Goal: Find contact information: Find contact information

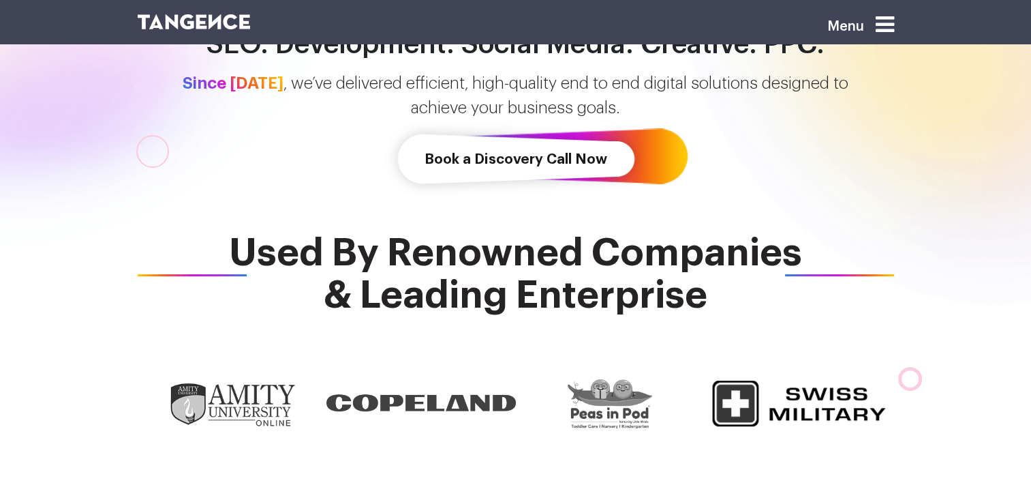
scroll to position [349, 0]
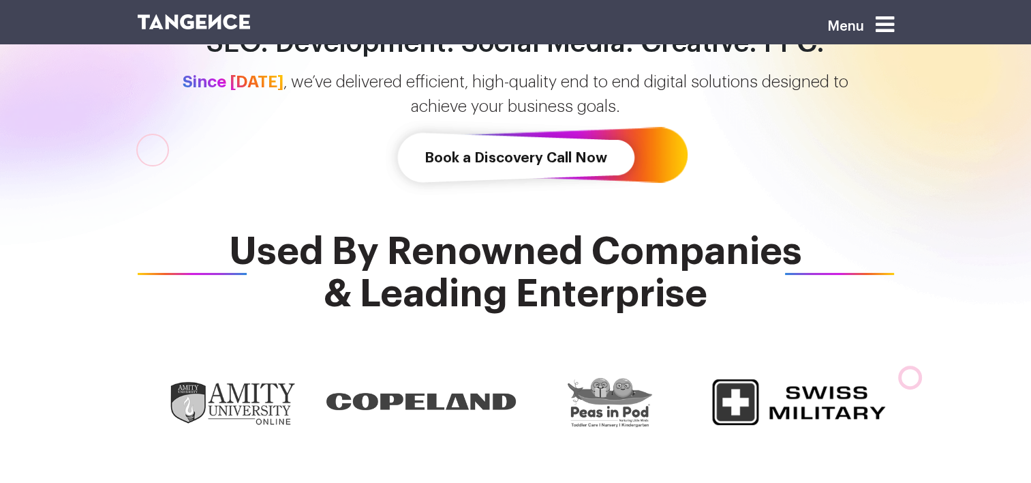
click at [552, 159] on link "Book a Discovery Call Now" at bounding box center [516, 158] width 262 height 78
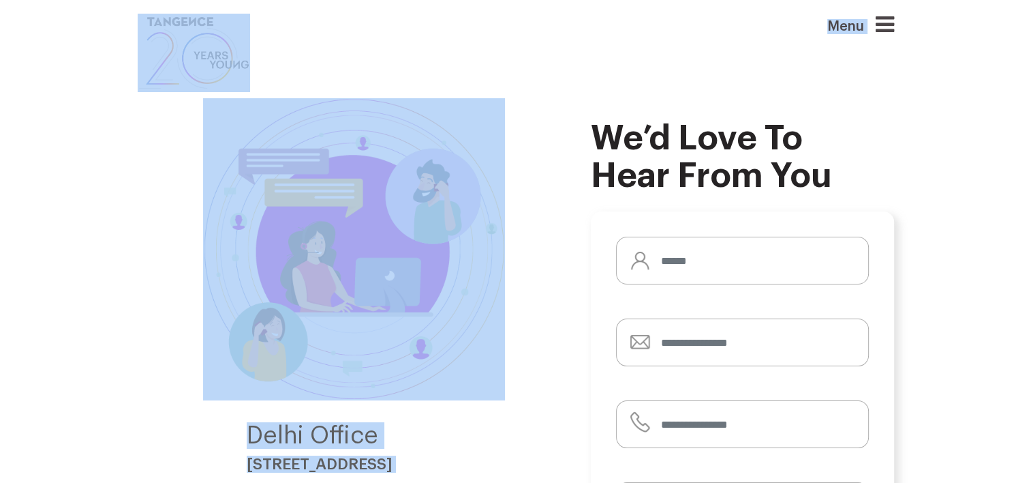
drag, startPoint x: 0, startPoint y: 0, endPoint x: 483, endPoint y: 154, distance: 507.3
click at [483, 154] on img at bounding box center [354, 249] width 302 height 302
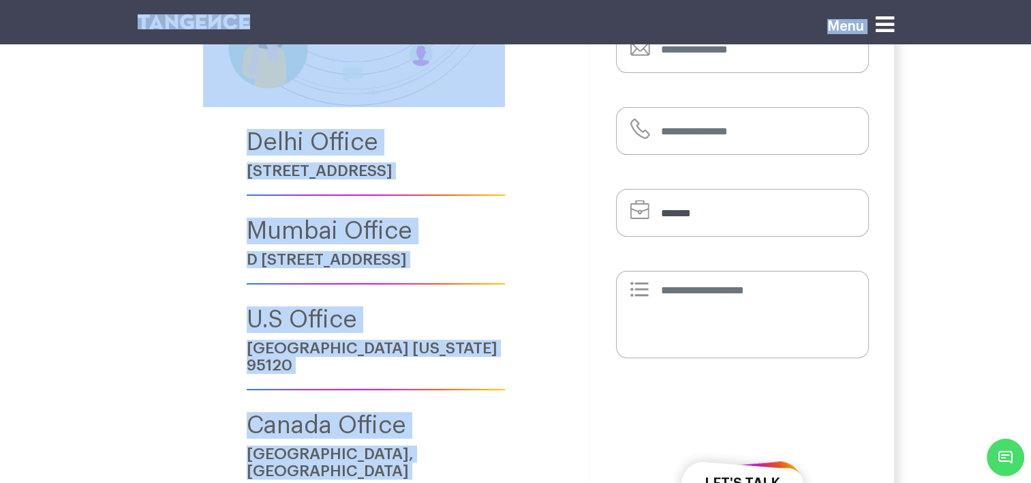
scroll to position [278, 0]
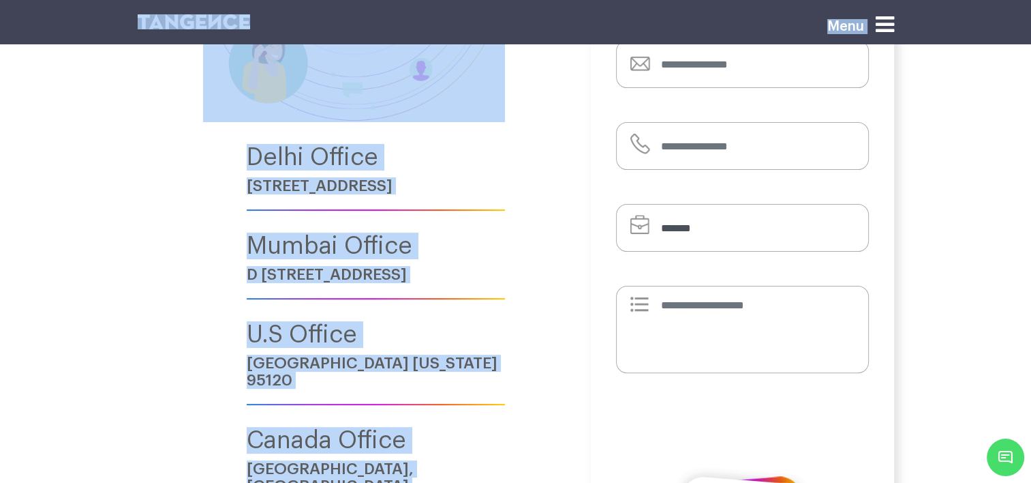
click at [529, 183] on div "[STREET_ADDRESS] Mumbai Office D [STREET_ADDRESS] U.S Office [GEOGRAPHIC_DATA][…" at bounding box center [354, 316] width 433 height 992
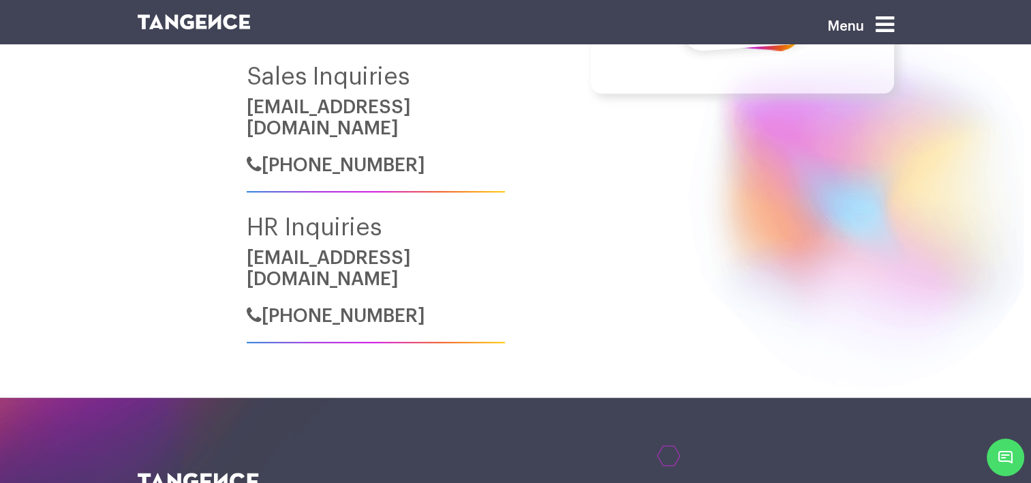
scroll to position [755, 0]
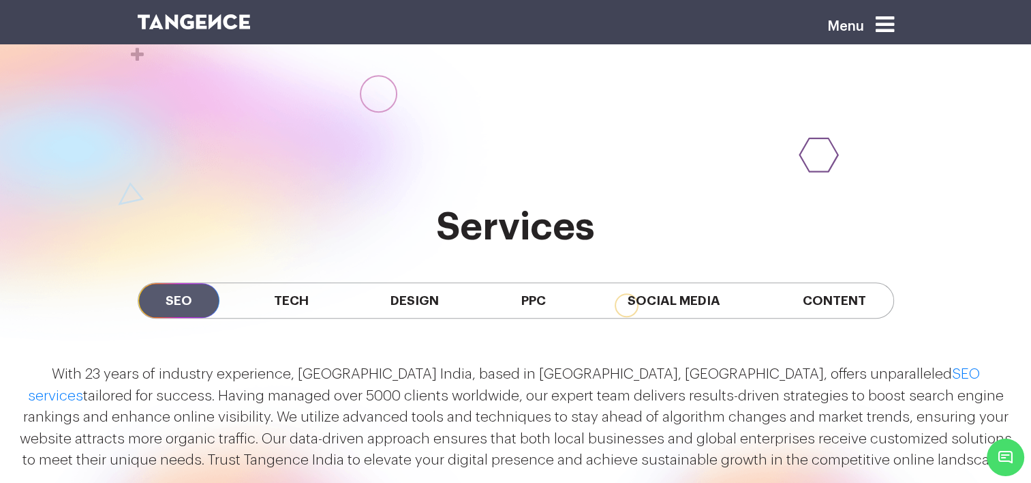
scroll to position [1196, 0]
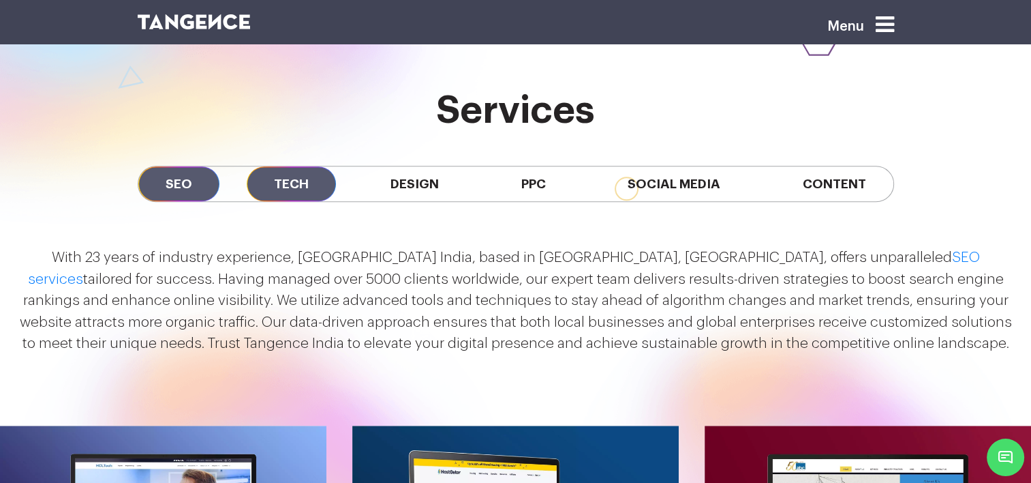
click at [270, 166] on span "Tech" at bounding box center [291, 183] width 89 height 35
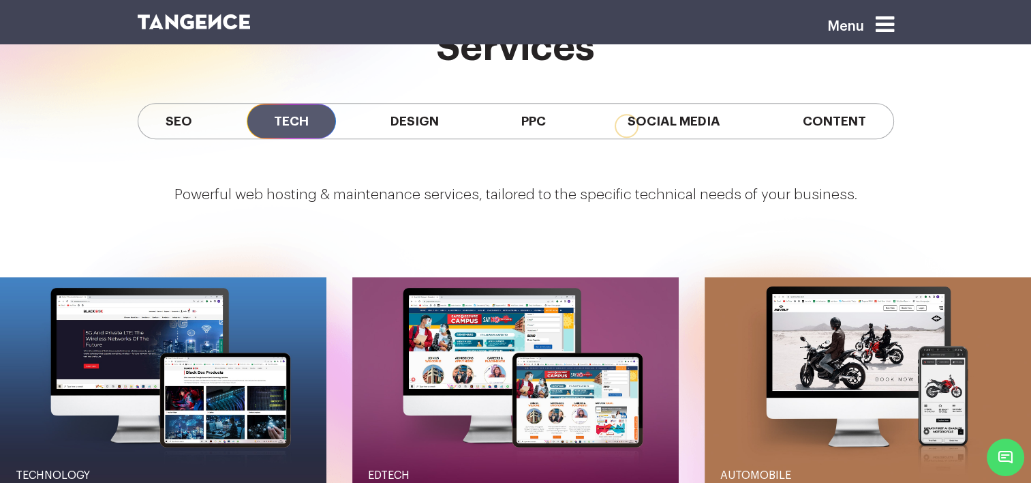
scroll to position [1257, 0]
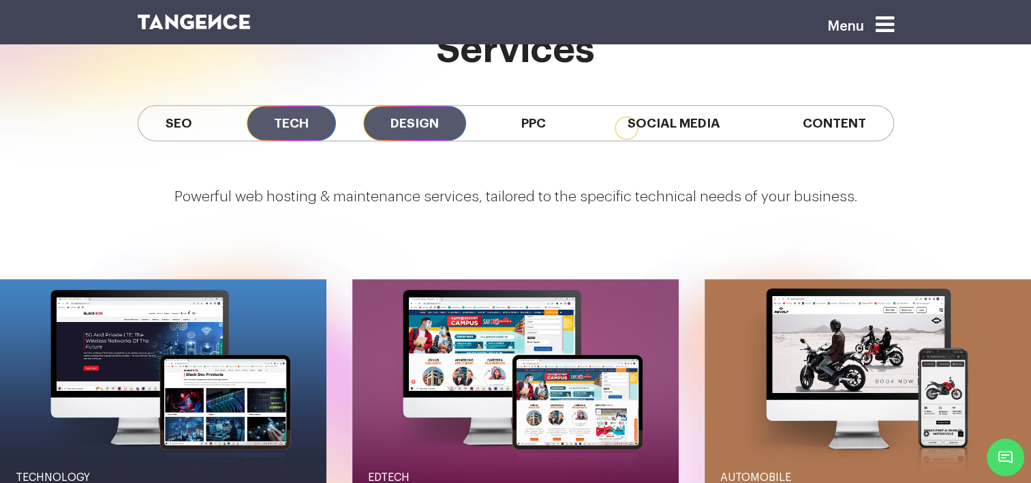
click at [421, 106] on span "Design" at bounding box center [414, 123] width 103 height 35
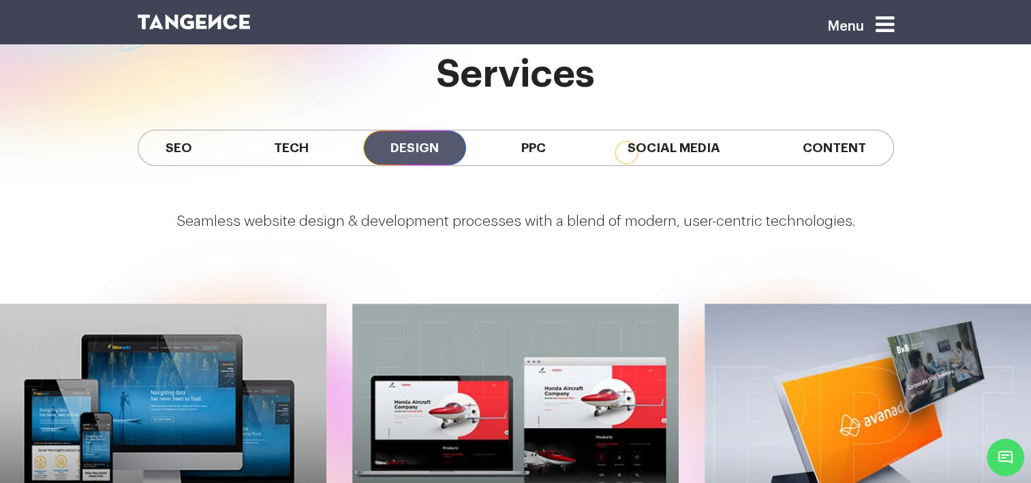
scroll to position [1231, 0]
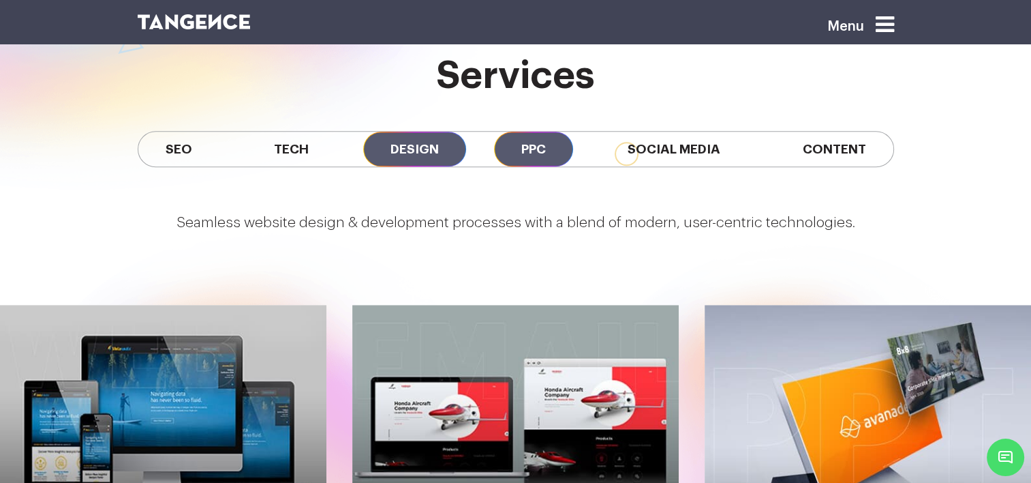
click at [530, 132] on span "PPC" at bounding box center [533, 149] width 79 height 35
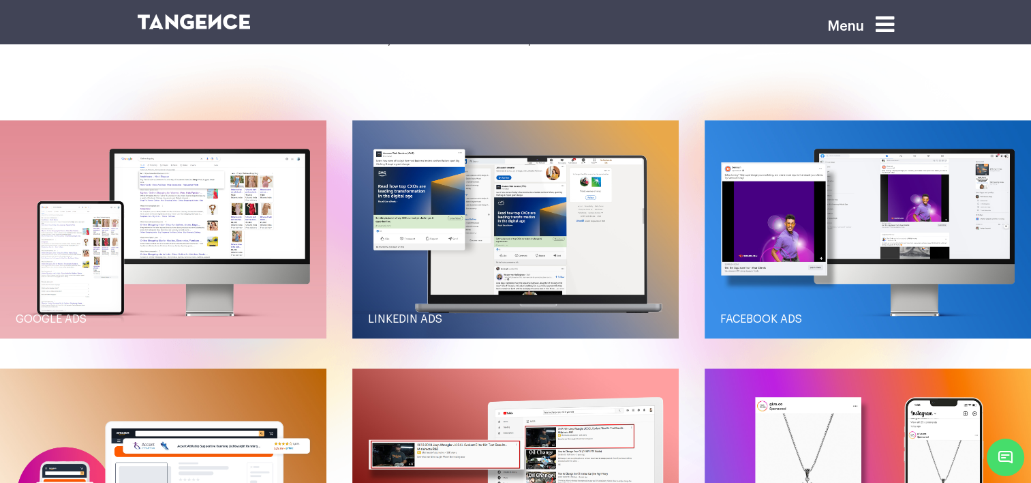
scroll to position [1438, 0]
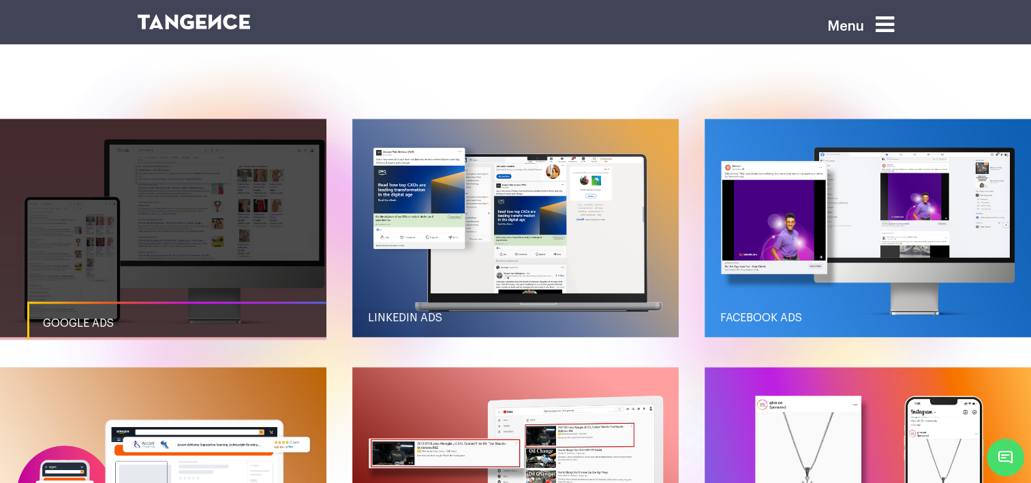
click at [179, 239] on link "button" at bounding box center [163, 228] width 327 height 218
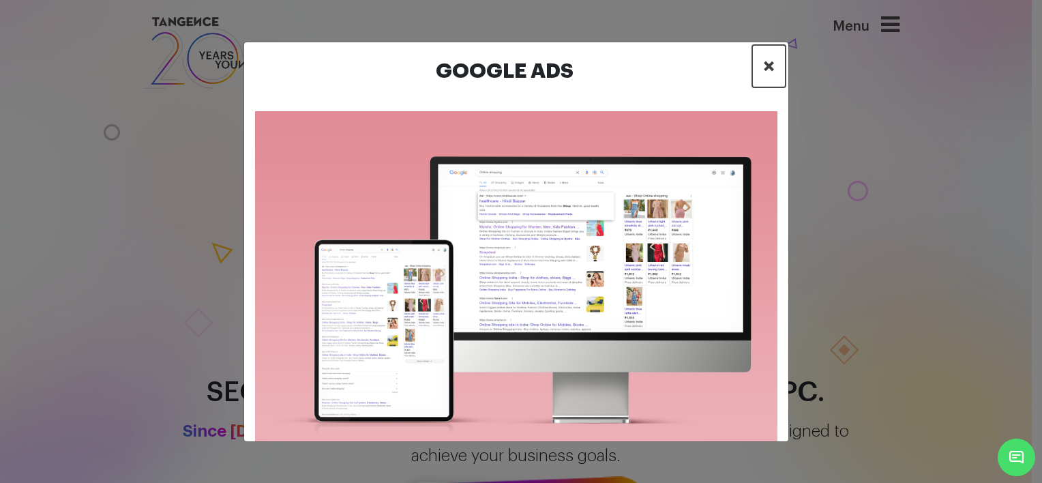
click at [766, 71] on span "×" at bounding box center [769, 66] width 12 height 20
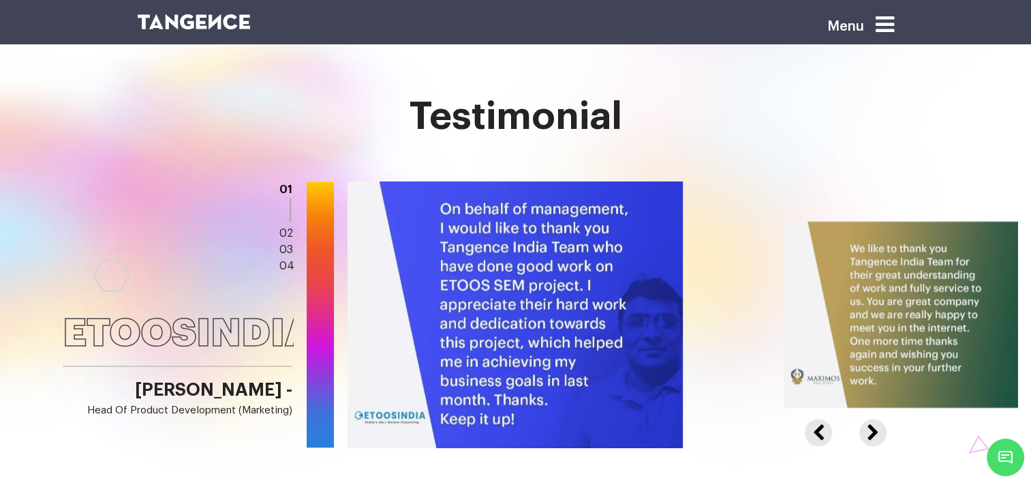
scroll to position [2034, 0]
click at [873, 418] on button "Next" at bounding box center [872, 424] width 24 height 12
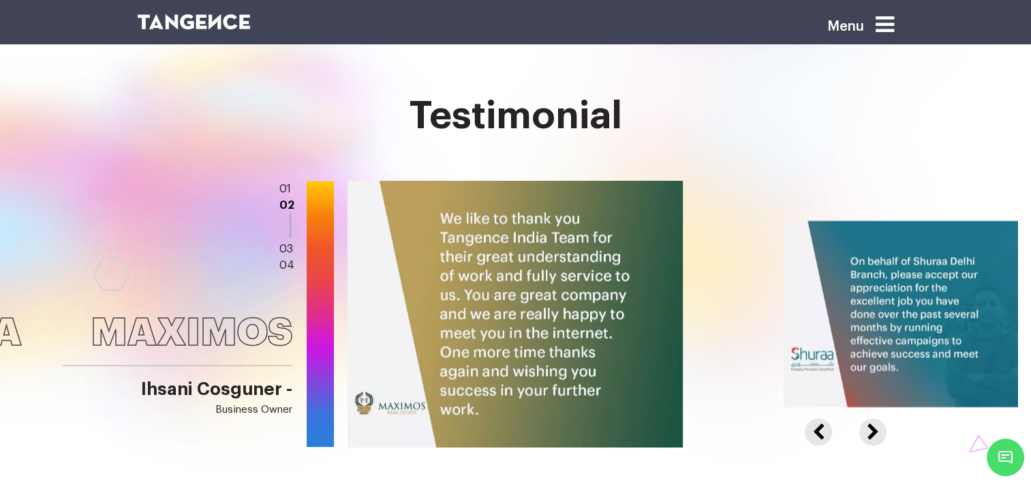
click at [873, 418] on button "Next" at bounding box center [872, 424] width 24 height 12
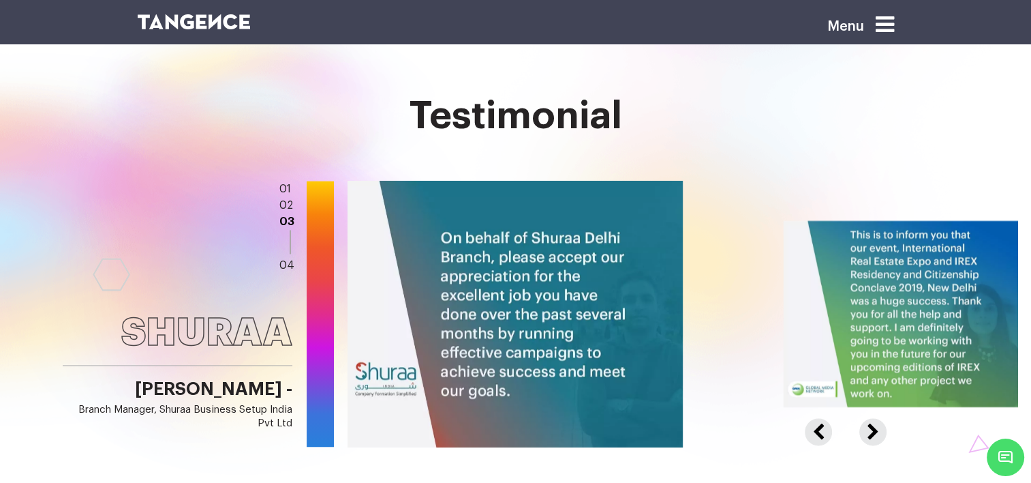
click at [873, 418] on button "Next" at bounding box center [872, 424] width 24 height 12
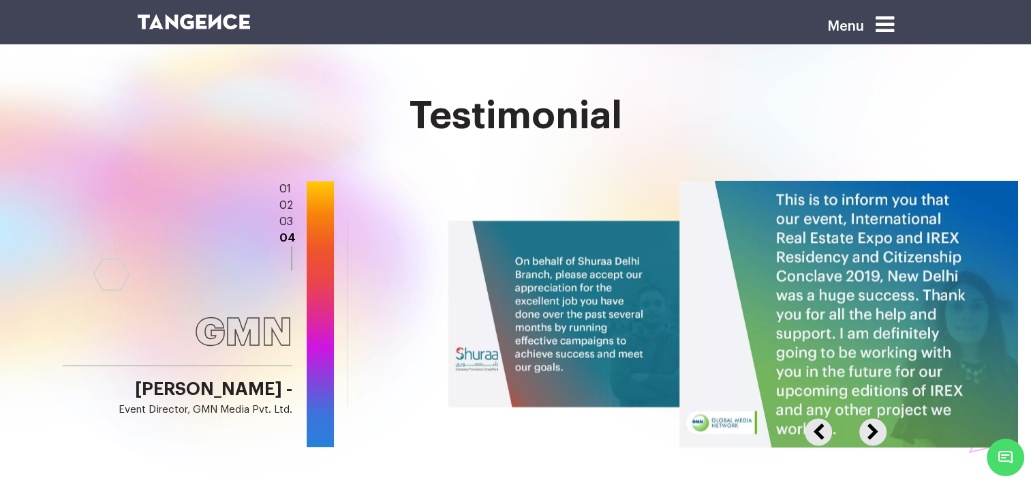
click at [873, 418] on button "Next" at bounding box center [872, 424] width 24 height 12
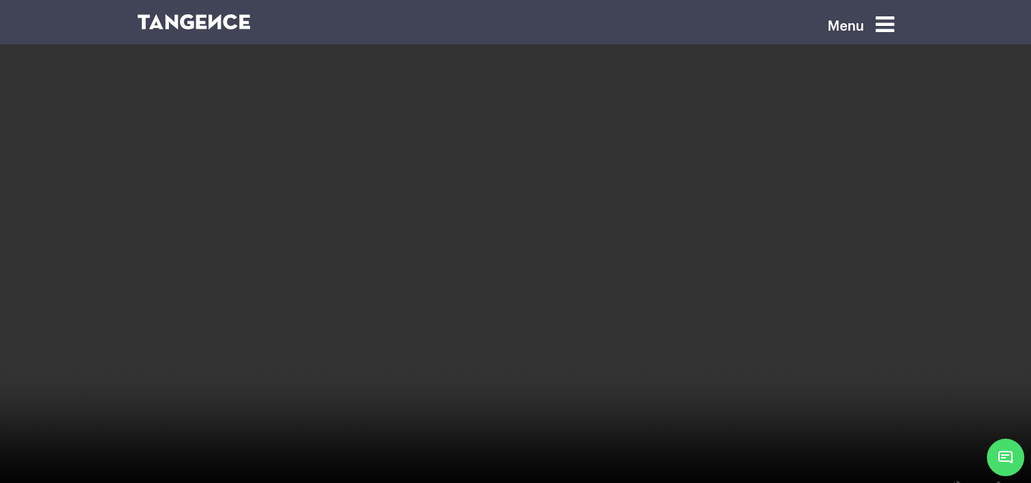
scroll to position [2564, 0]
click at [1013, 467] on span "Minimize live chat window" at bounding box center [1006, 457] width 50 height 50
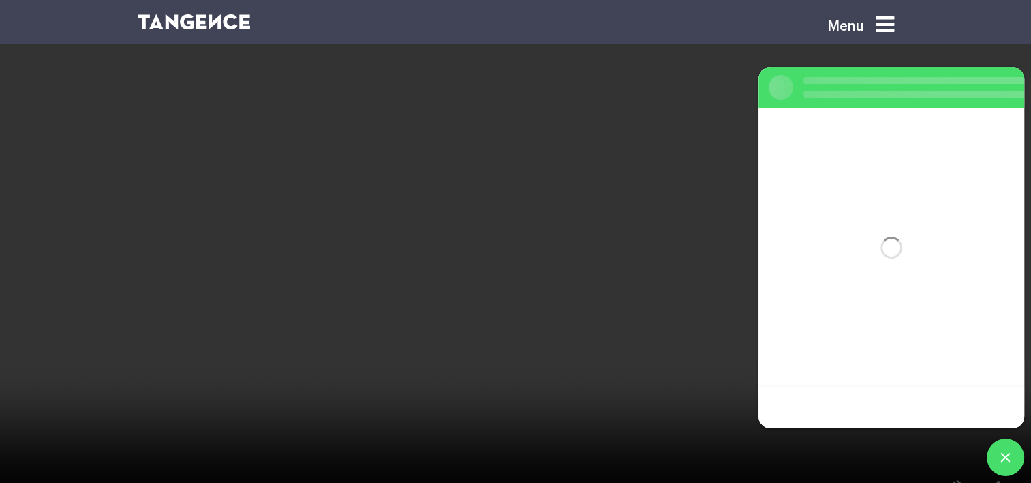
scroll to position [0, 0]
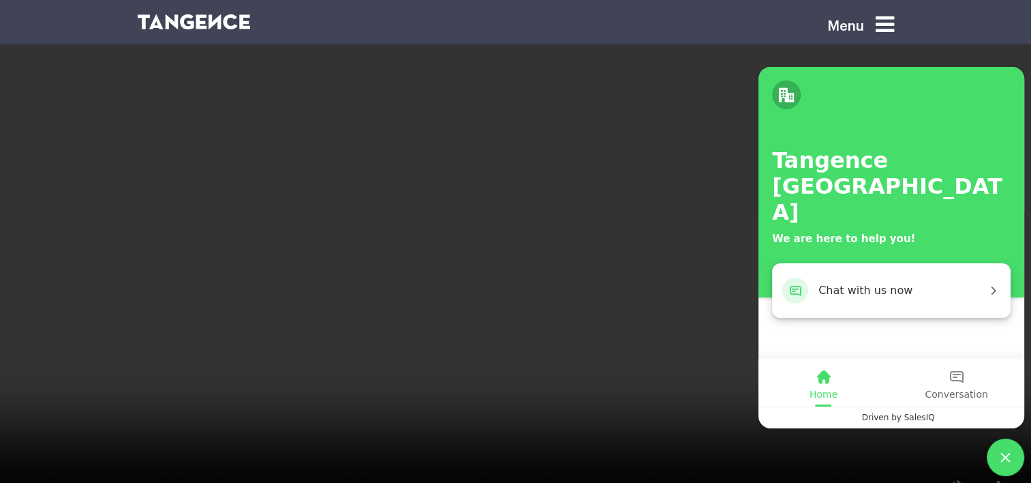
click at [868, 295] on span "Chat with us now" at bounding box center [903, 291] width 168 height 18
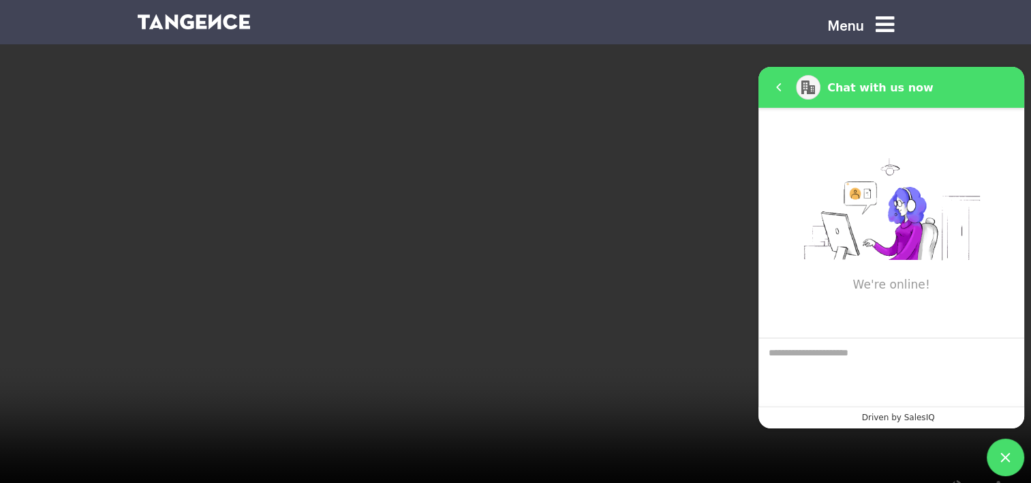
click at [907, 419] on em "Driven by SalesIQ" at bounding box center [898, 417] width 73 height 13
